Goal: Contribute content

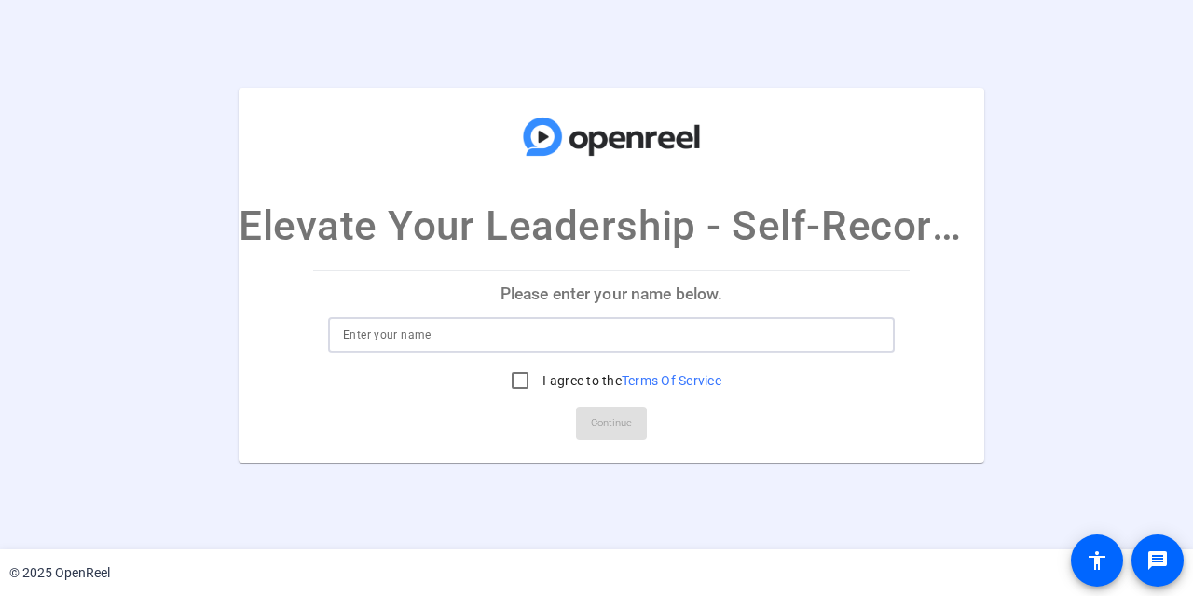
click at [430, 339] on input at bounding box center [611, 335] width 537 height 22
type input "[PERSON_NAME]"
click at [517, 374] on input "I agree to the Terms Of Service" at bounding box center [520, 380] width 37 height 37
checkbox input "true"
click at [618, 410] on span "Continue" at bounding box center [611, 423] width 41 height 28
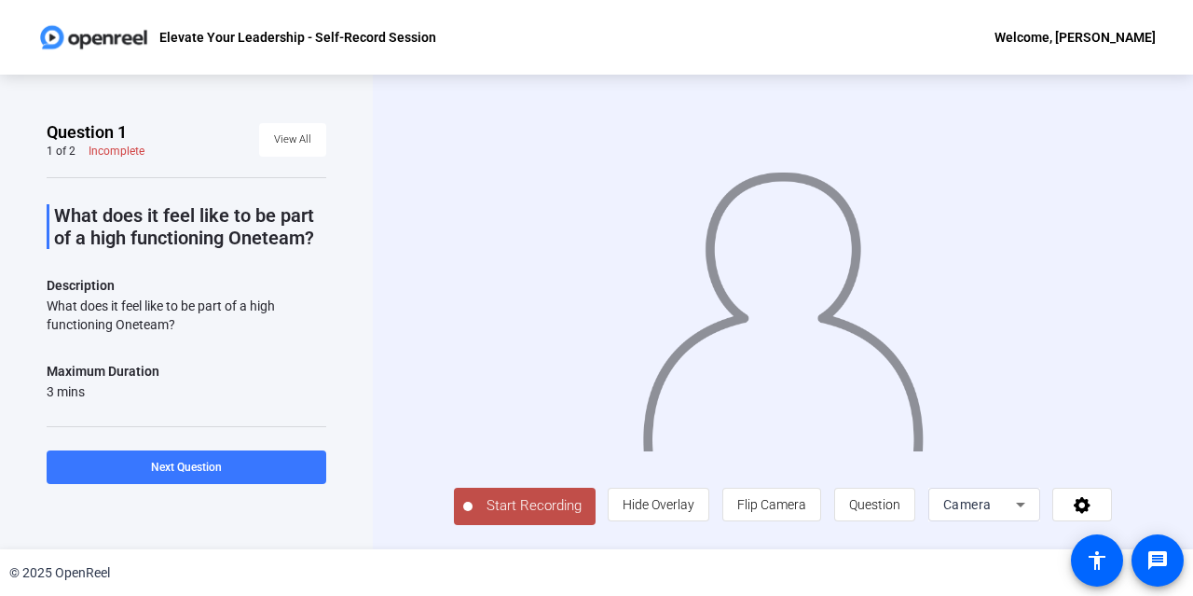
click at [512, 508] on span "Start Recording" at bounding box center [534, 505] width 123 height 21
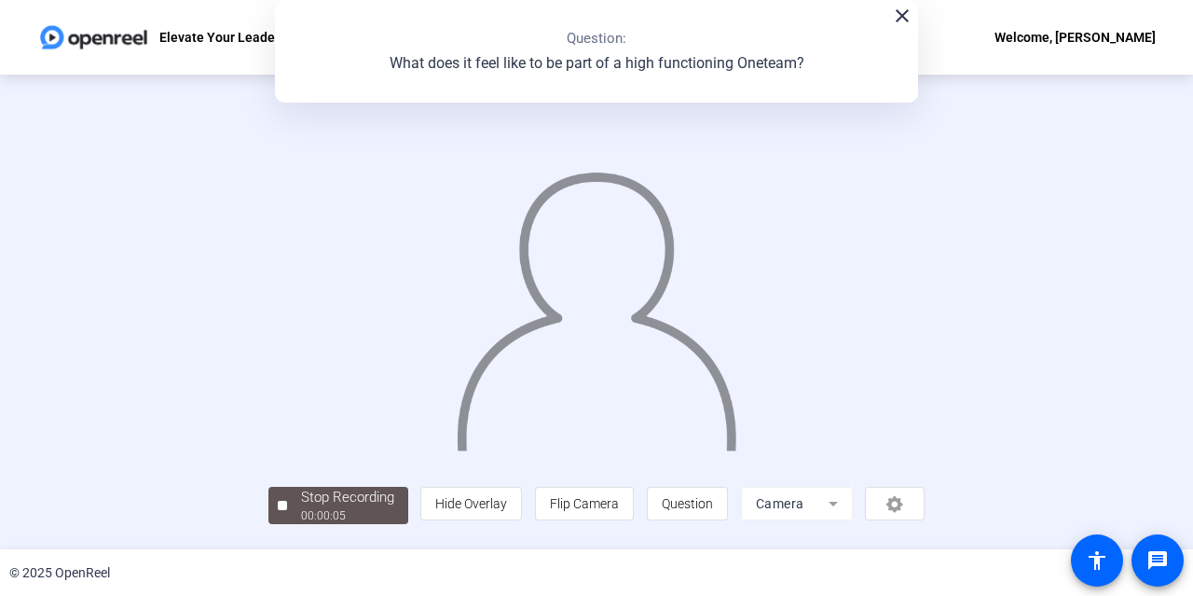
click at [904, 18] on mat-icon "close" at bounding box center [902, 16] width 22 height 22
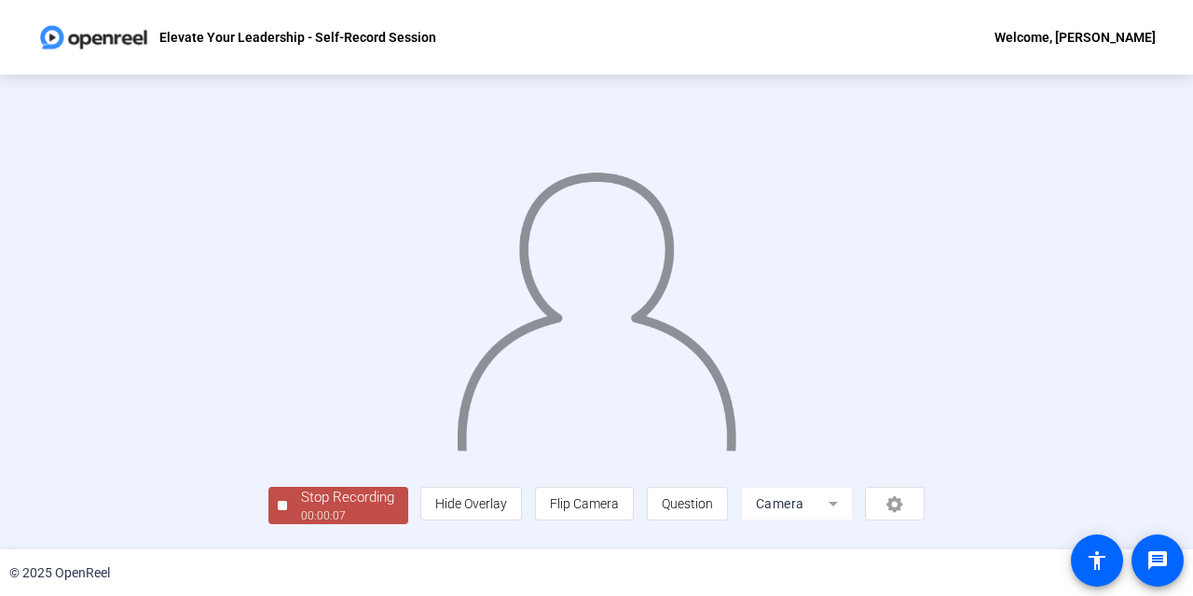
scroll to position [92, 0]
click at [301, 523] on div "00:00:10" at bounding box center [347, 515] width 93 height 17
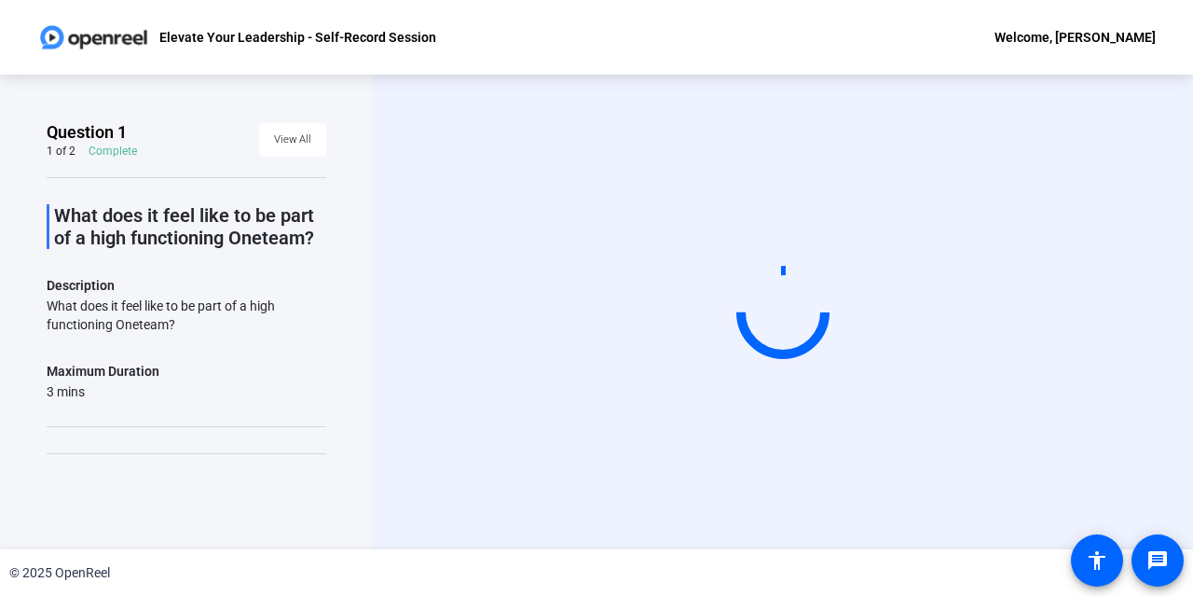
drag, startPoint x: 1187, startPoint y: 208, endPoint x: 1182, endPoint y: 374, distance: 166.0
click at [1182, 374] on div "Start Recording" at bounding box center [783, 312] width 821 height 475
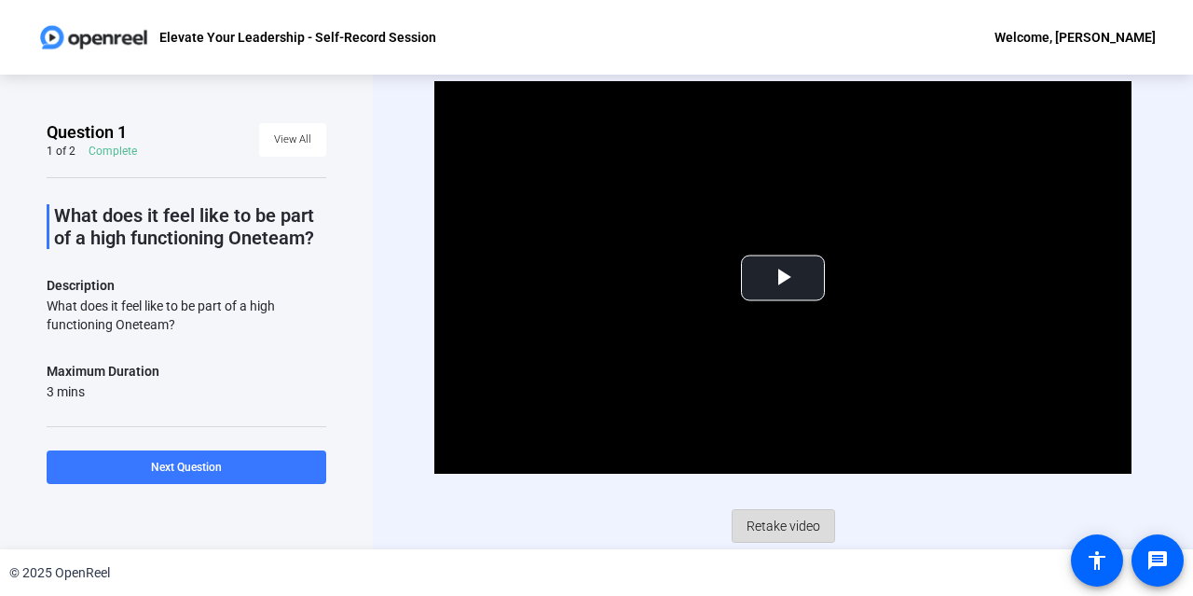
click at [786, 523] on span "Retake video" at bounding box center [784, 525] width 74 height 35
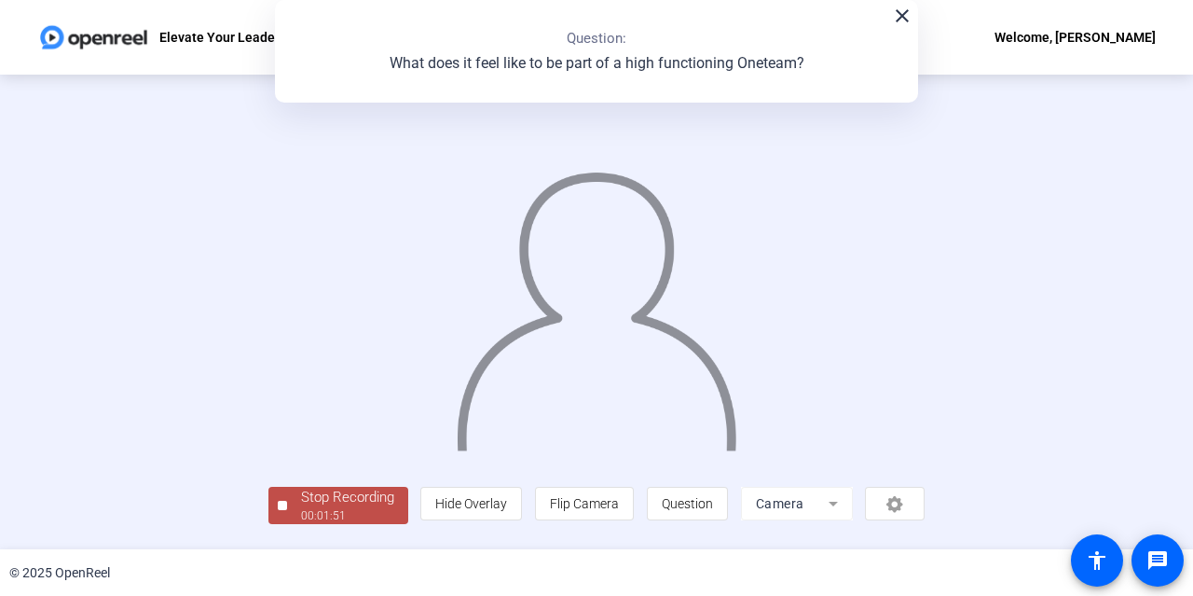
scroll to position [90, 0]
click at [301, 523] on div "00:01:59" at bounding box center [347, 515] width 93 height 17
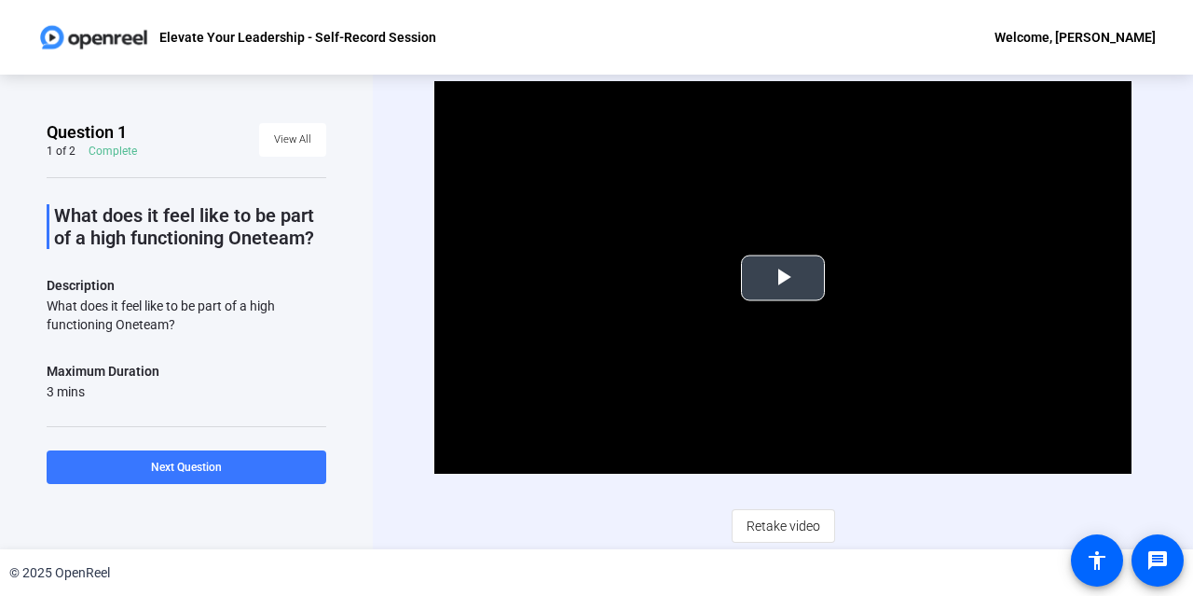
click at [783, 278] on span "Video Player" at bounding box center [783, 278] width 0 height 0
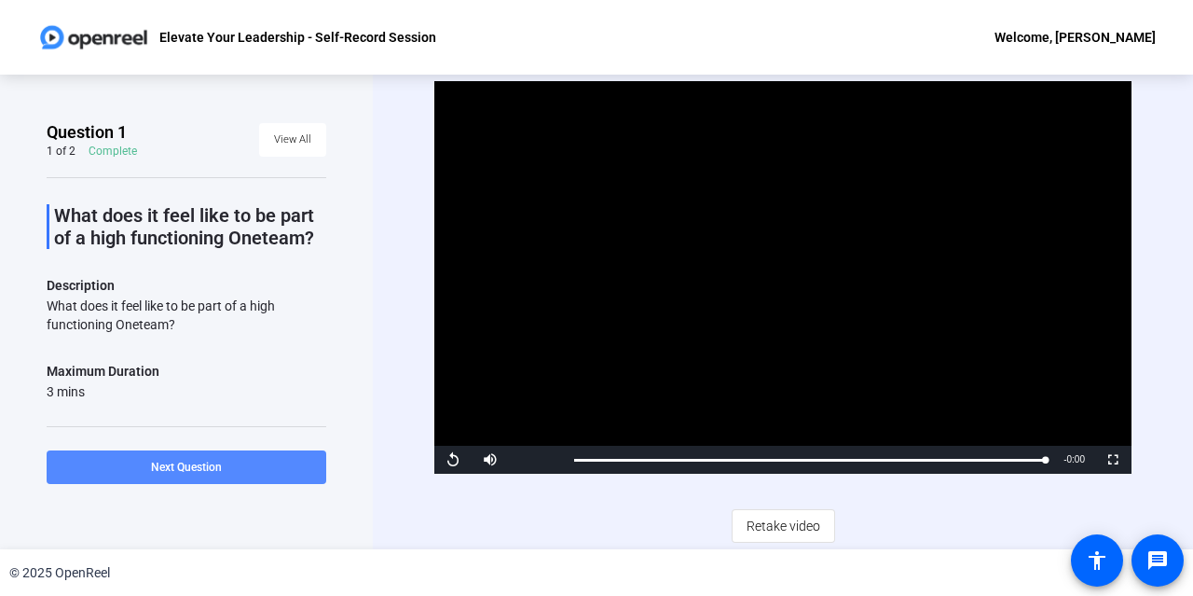
click at [177, 462] on span "Next Question" at bounding box center [186, 467] width 71 height 13
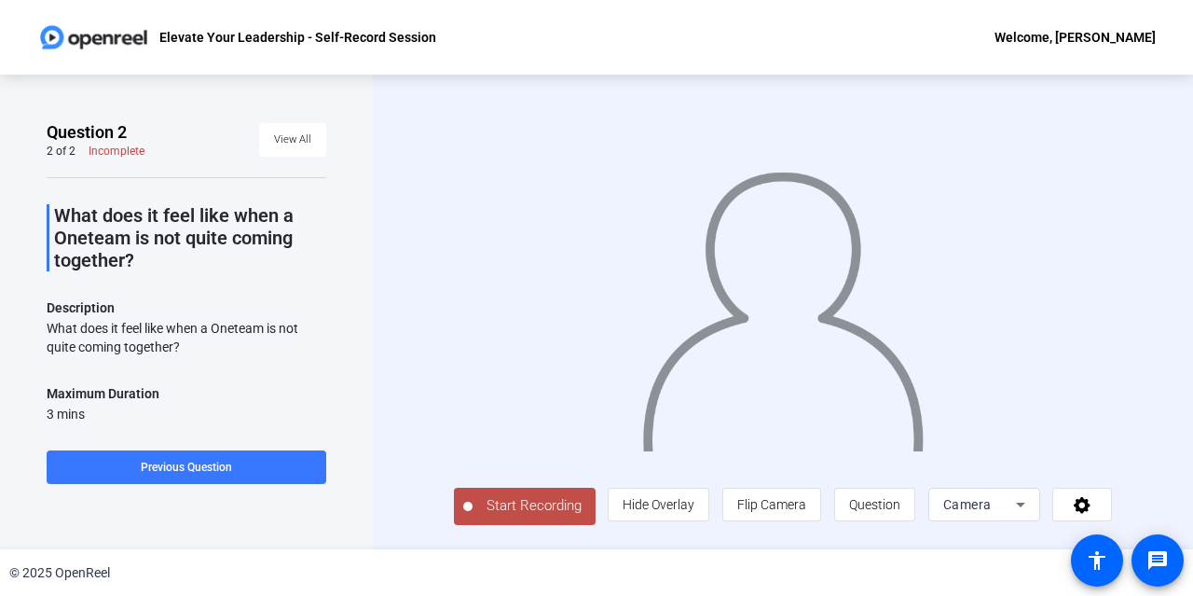
click at [517, 514] on span "Start Recording" at bounding box center [534, 505] width 123 height 21
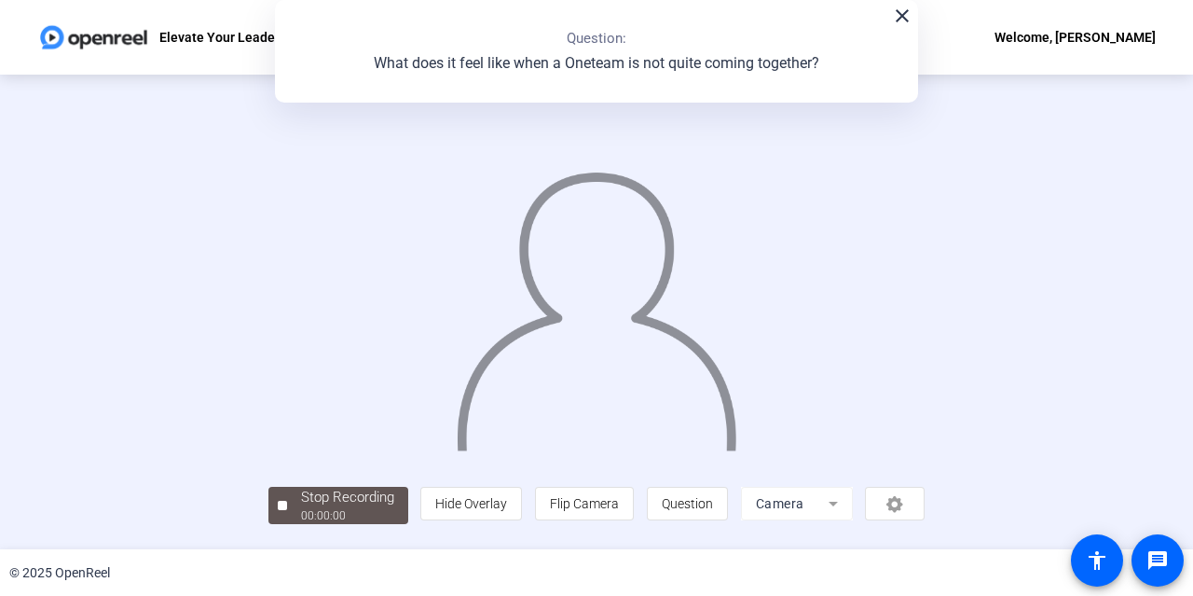
scroll to position [60, 0]
click at [902, 11] on mat-icon "close" at bounding box center [902, 16] width 22 height 22
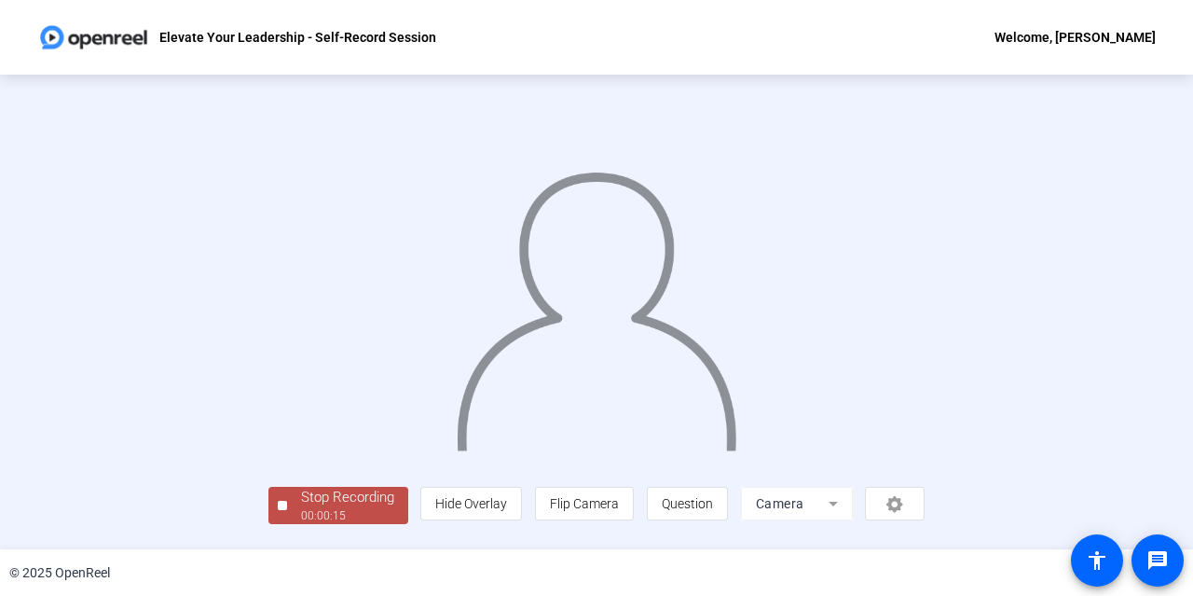
scroll to position [58, 0]
click at [301, 508] on div "Stop Recording" at bounding box center [347, 497] width 93 height 21
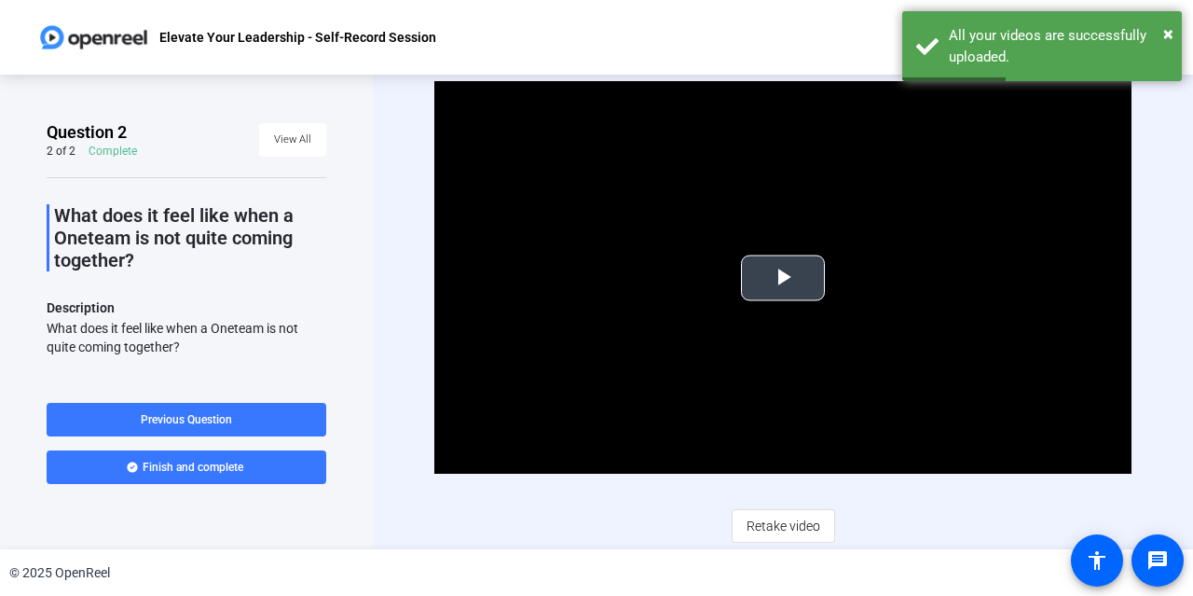
click at [783, 278] on span "Video Player" at bounding box center [783, 278] width 0 height 0
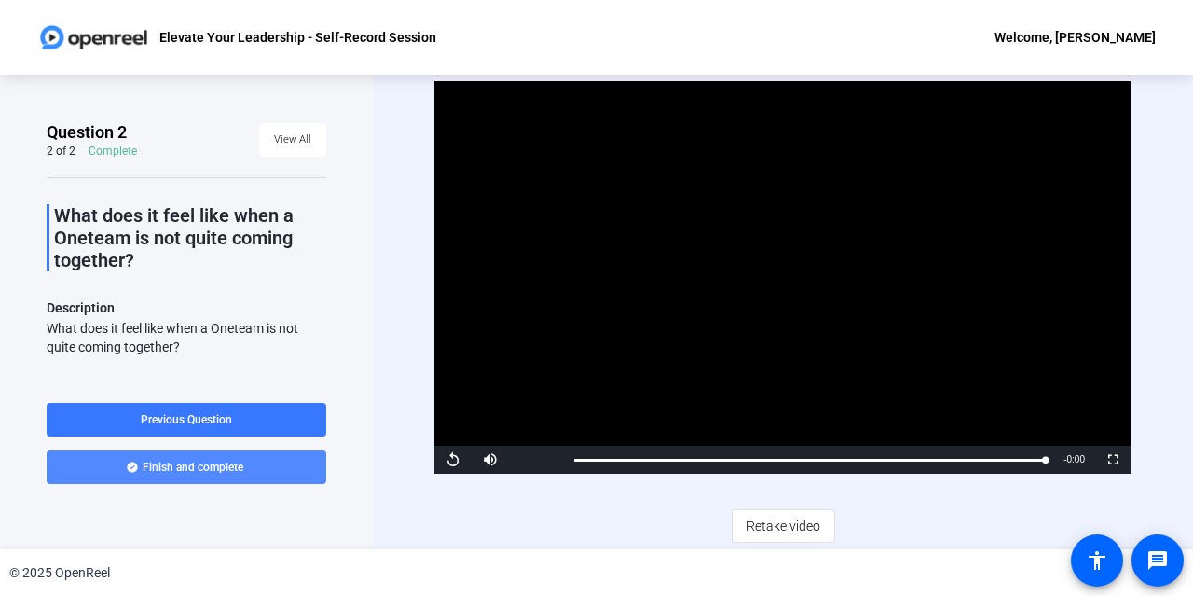
click at [182, 470] on span "Finish and complete" at bounding box center [193, 467] width 101 height 15
